Goal: Check status: Check status

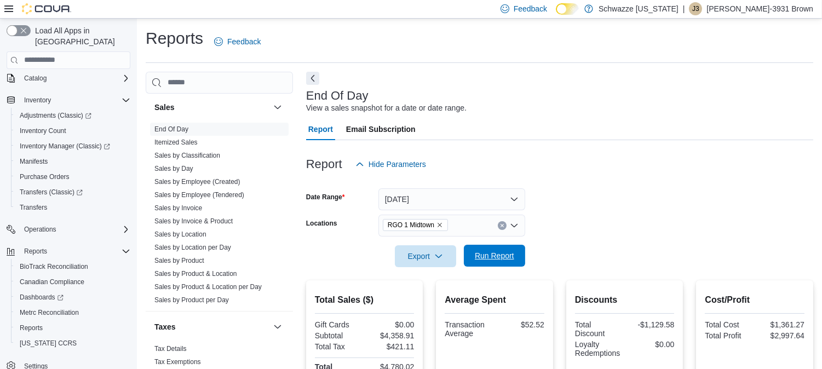
click at [500, 248] on span "Run Report" at bounding box center [494, 256] width 48 height 22
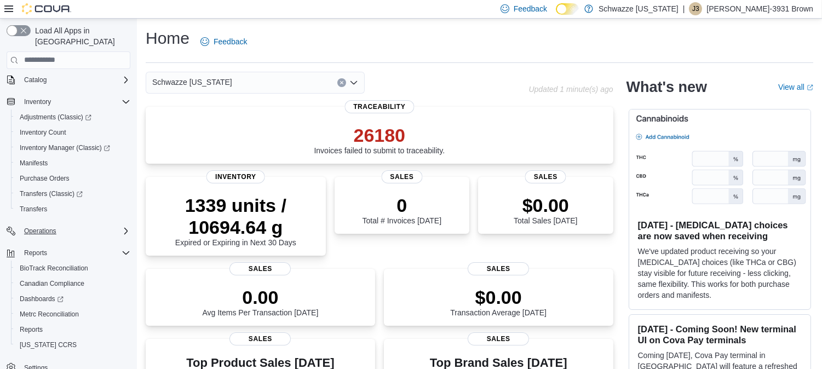
scroll to position [72, 0]
click at [30, 324] on span "Reports" at bounding box center [31, 328] width 23 height 9
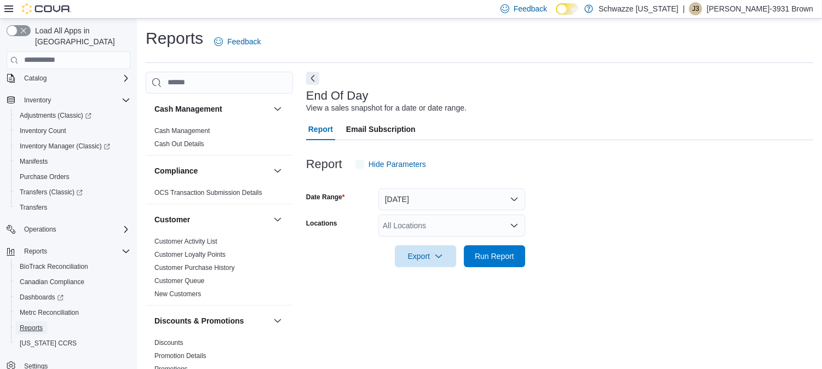
scroll to position [9, 0]
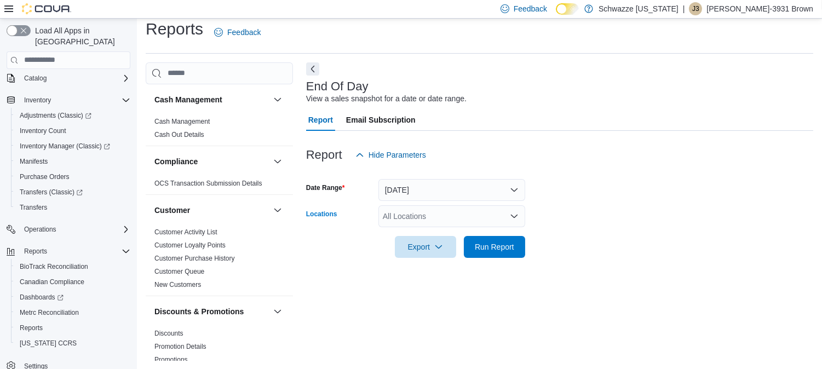
click at [412, 221] on div "All Locations" at bounding box center [451, 216] width 147 height 22
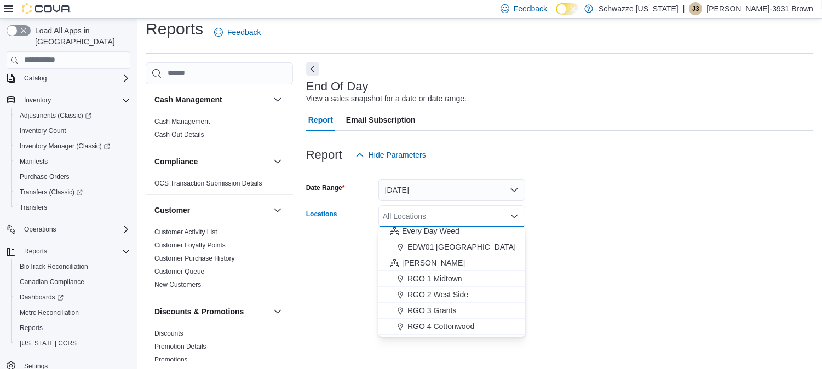
scroll to position [258, 0]
click at [451, 273] on span "RGO 1 Midtown" at bounding box center [434, 278] width 55 height 11
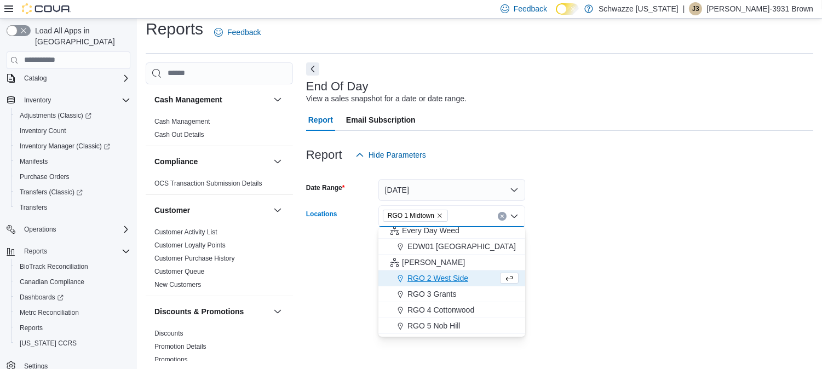
click at [652, 222] on form "Date Range [DATE] Locations [GEOGRAPHIC_DATA] 1 Midtown Combo box. Selected. RG…" at bounding box center [559, 212] width 507 height 92
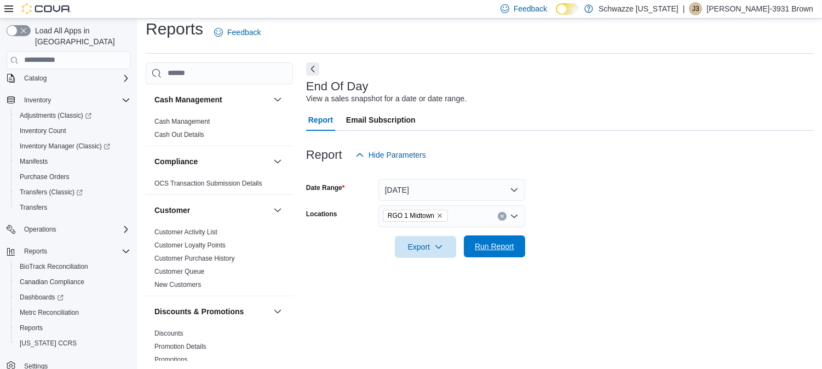
click at [484, 251] on span "Run Report" at bounding box center [494, 246] width 48 height 22
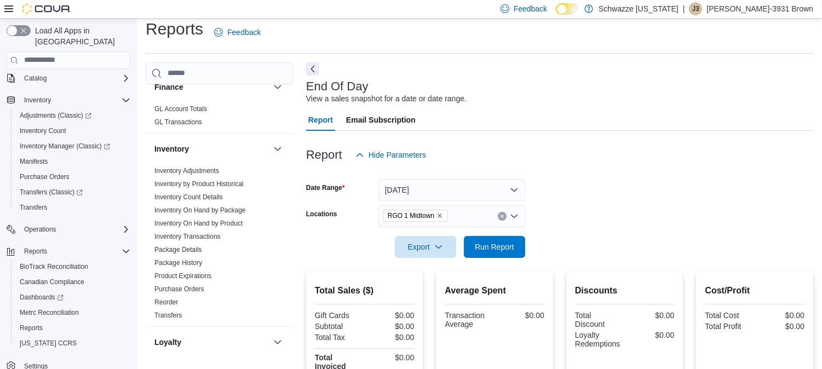
scroll to position [319, 0]
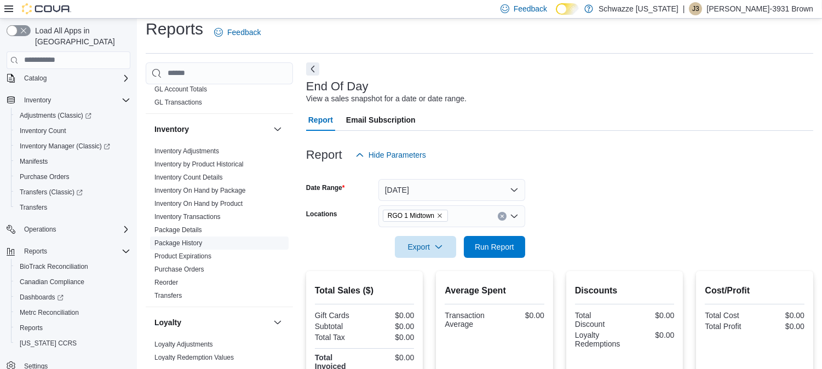
click at [188, 244] on link "Package History" at bounding box center [178, 243] width 48 height 8
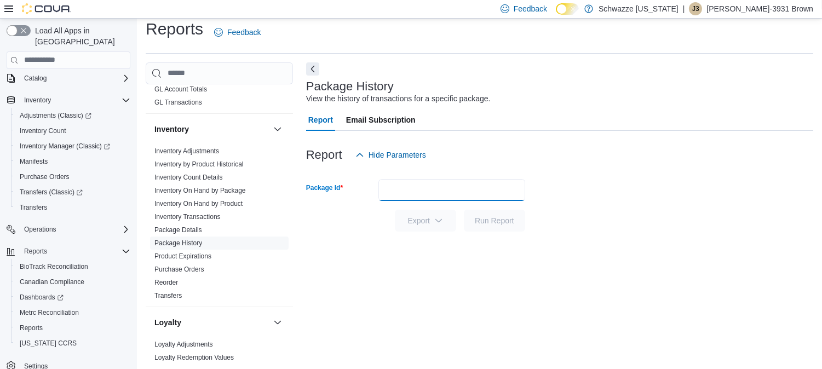
click at [389, 182] on input "Package Id" at bounding box center [451, 190] width 147 height 22
click at [387, 177] on div at bounding box center [559, 172] width 507 height 13
click at [387, 174] on div at bounding box center [559, 172] width 507 height 13
click at [393, 187] on input "Package Id" at bounding box center [451, 190] width 147 height 22
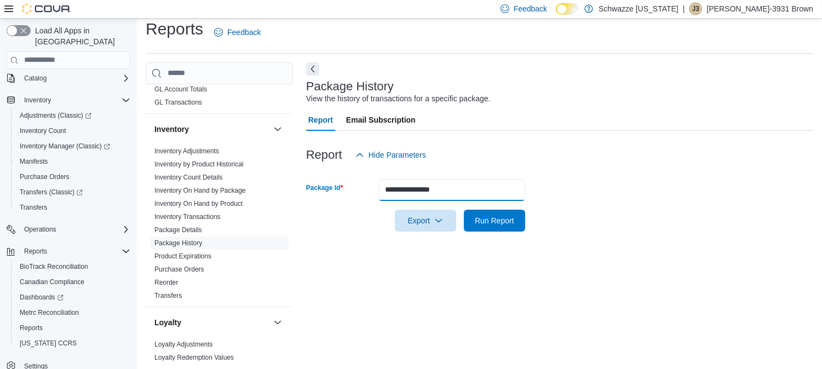
type input "**********"
click at [464, 210] on button "Run Report" at bounding box center [494, 221] width 61 height 22
